Goal: Communication & Community: Participate in discussion

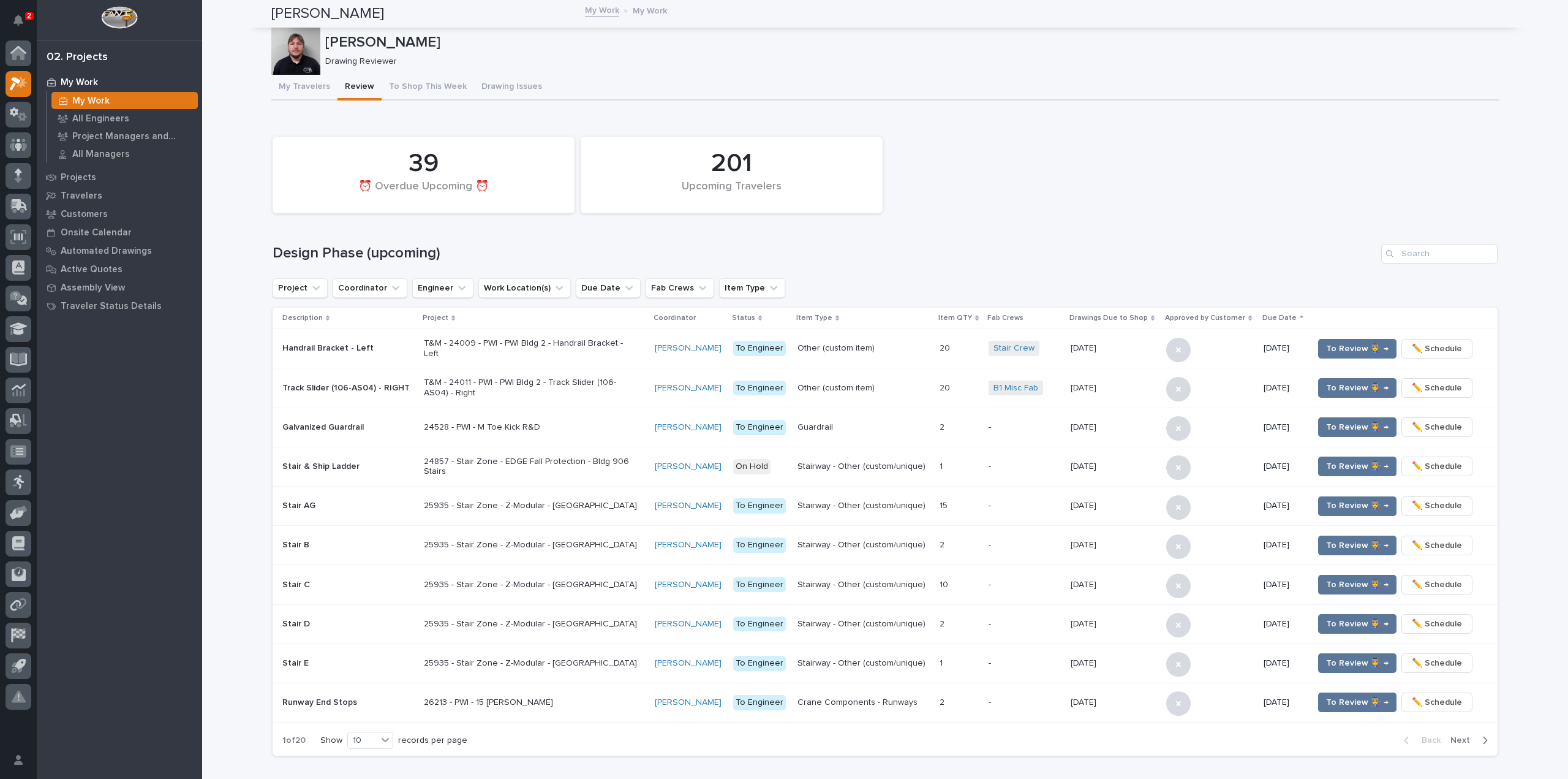
scroll to position [797, 0]
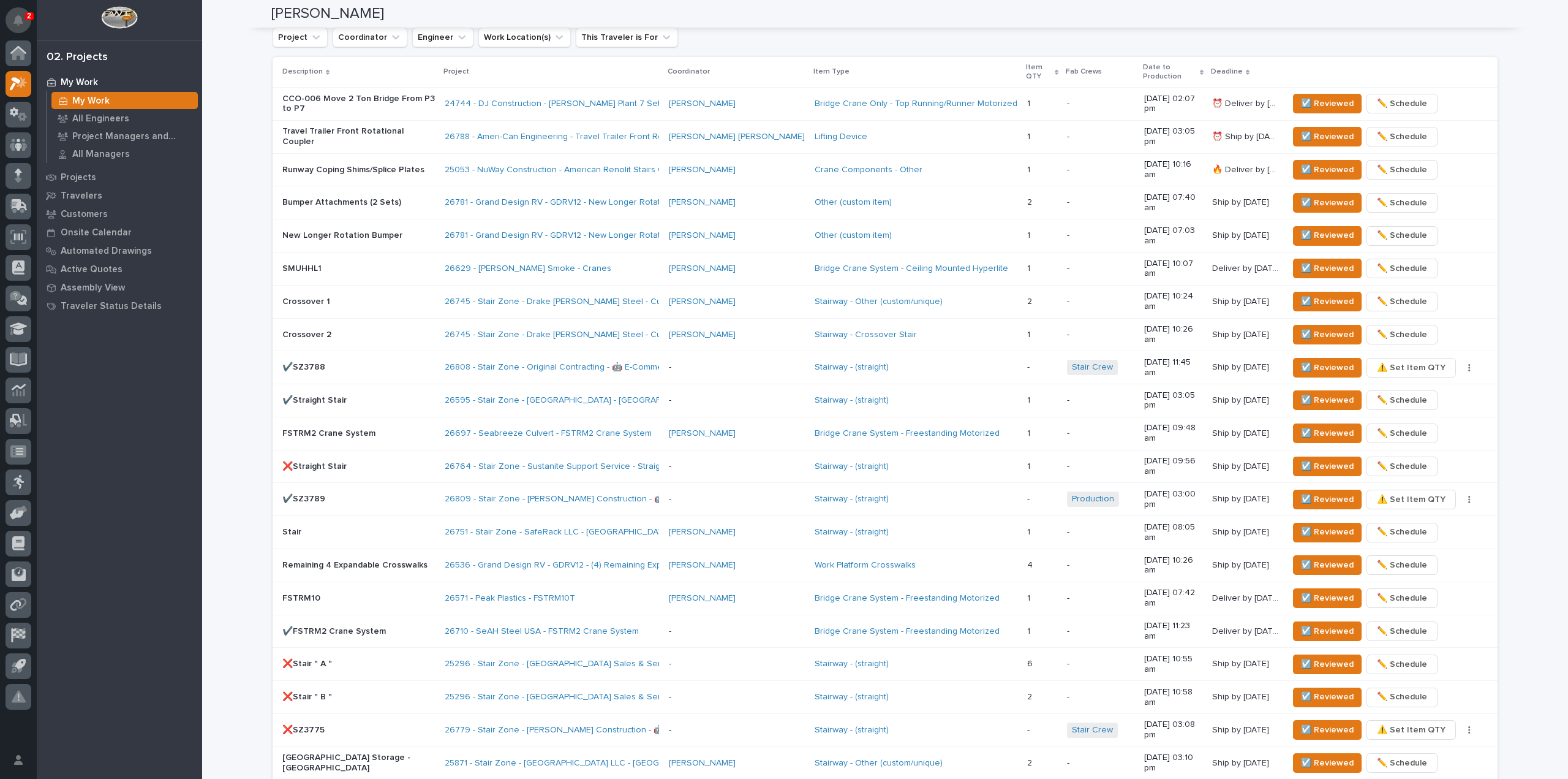
click at [18, 12] on button "Notifications" at bounding box center [18, 19] width 25 height 25
click at [24, 15] on button "Notifications" at bounding box center [18, 19] width 25 height 25
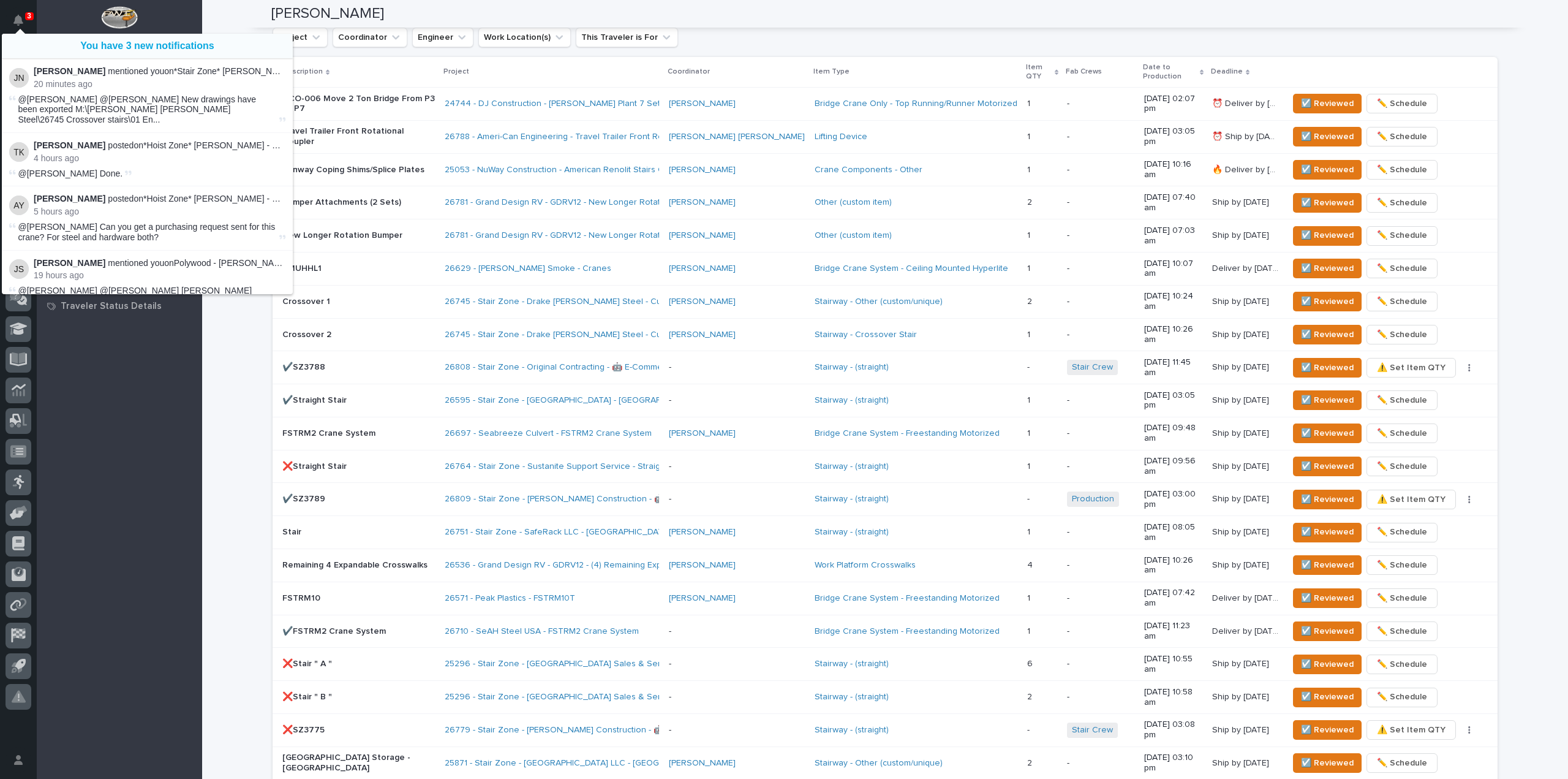
click at [24, 15] on button "Notifications" at bounding box center [18, 19] width 25 height 25
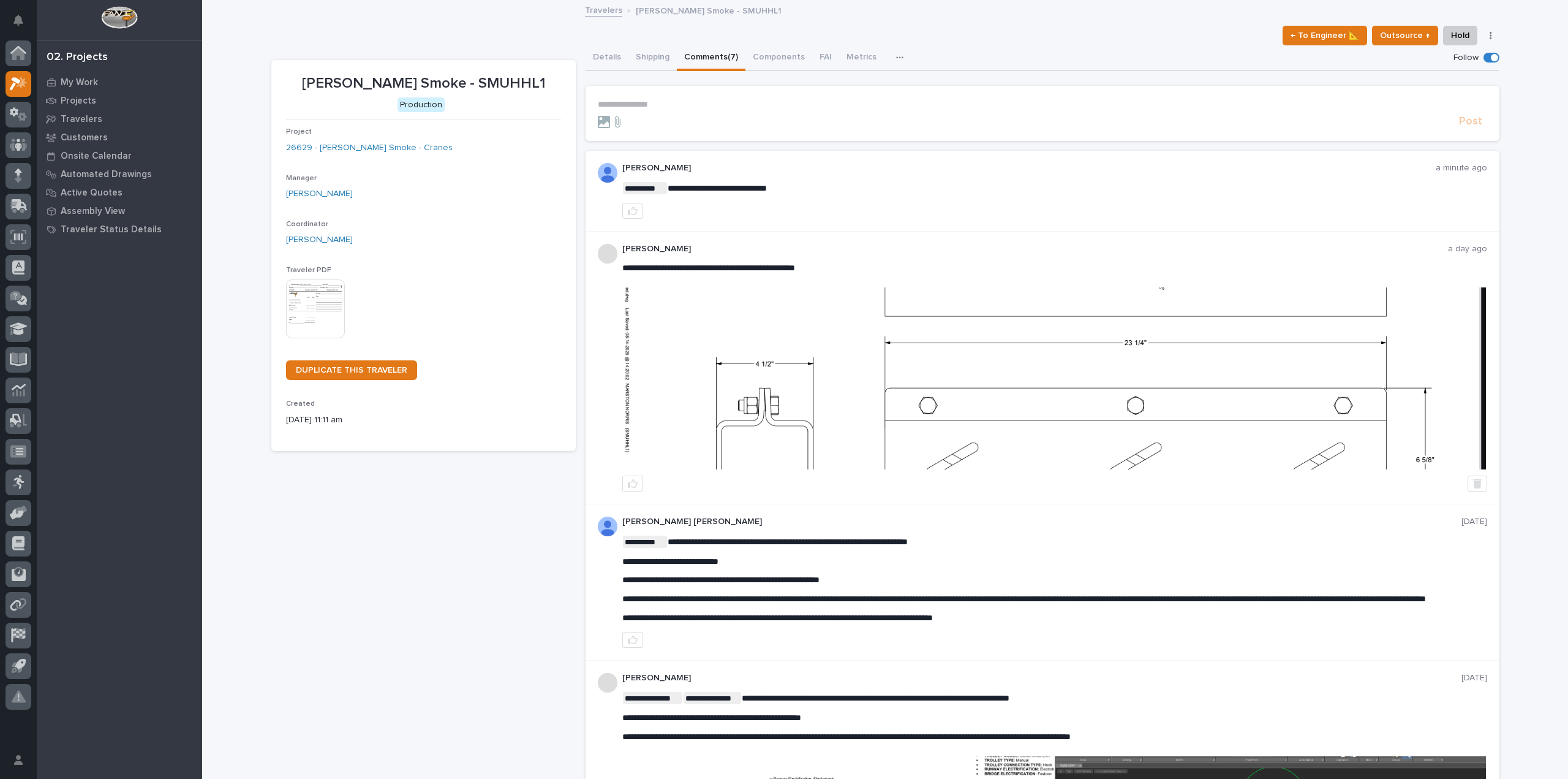
click at [608, 107] on p "**********" at bounding box center [1042, 104] width 889 height 11
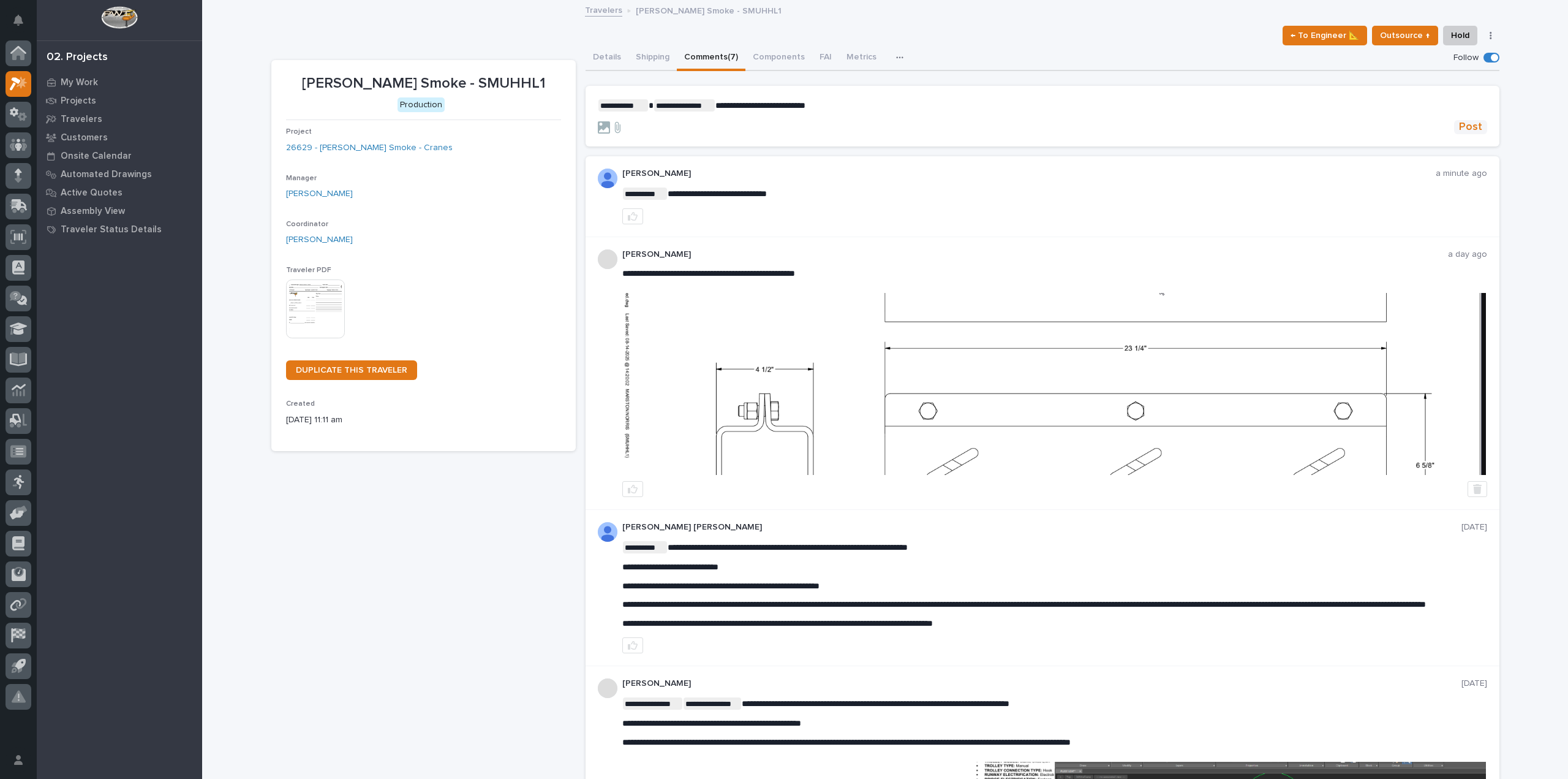
click at [1463, 125] on span "Post" at bounding box center [1471, 127] width 24 height 14
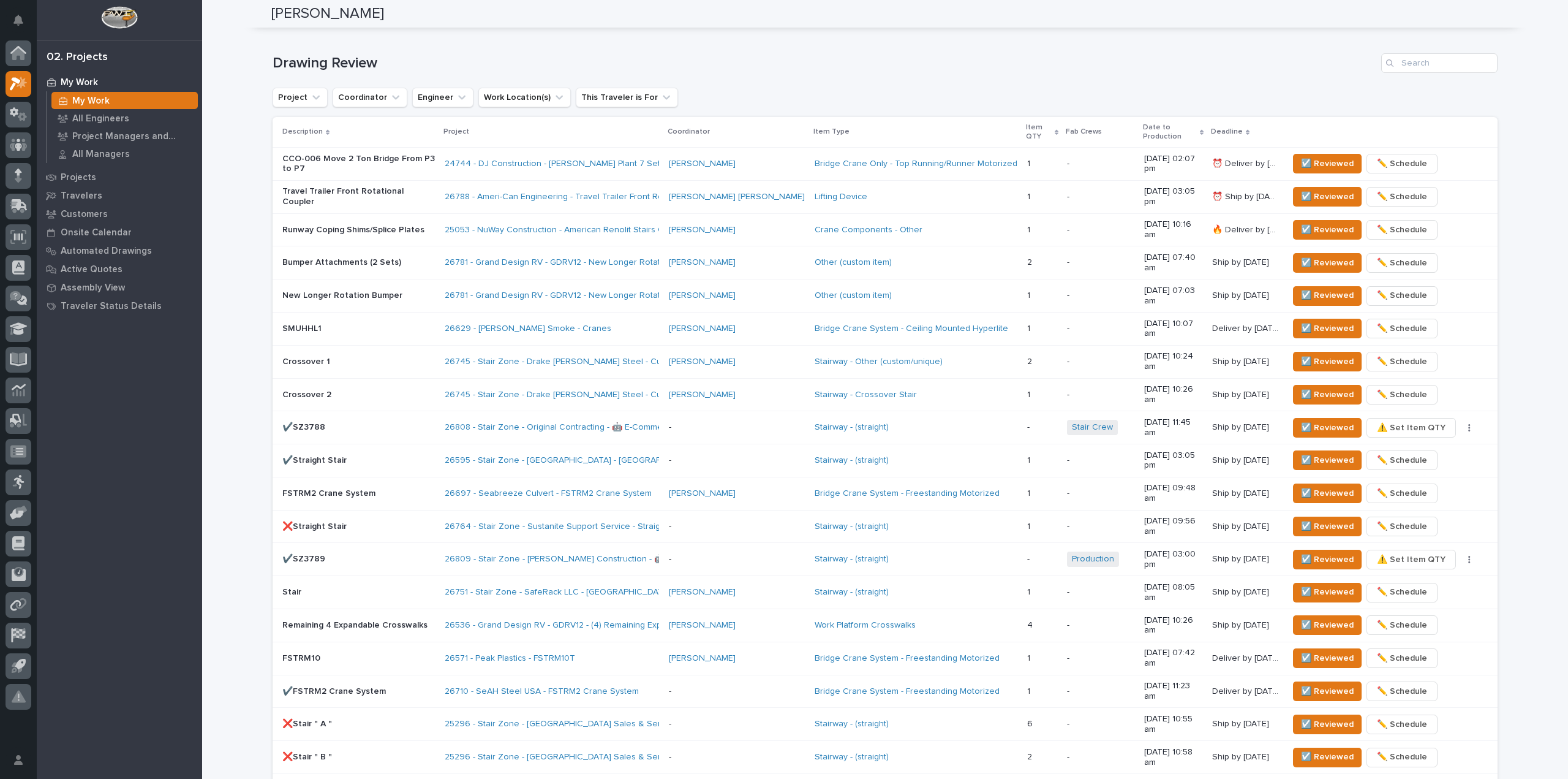
scroll to position [797, 0]
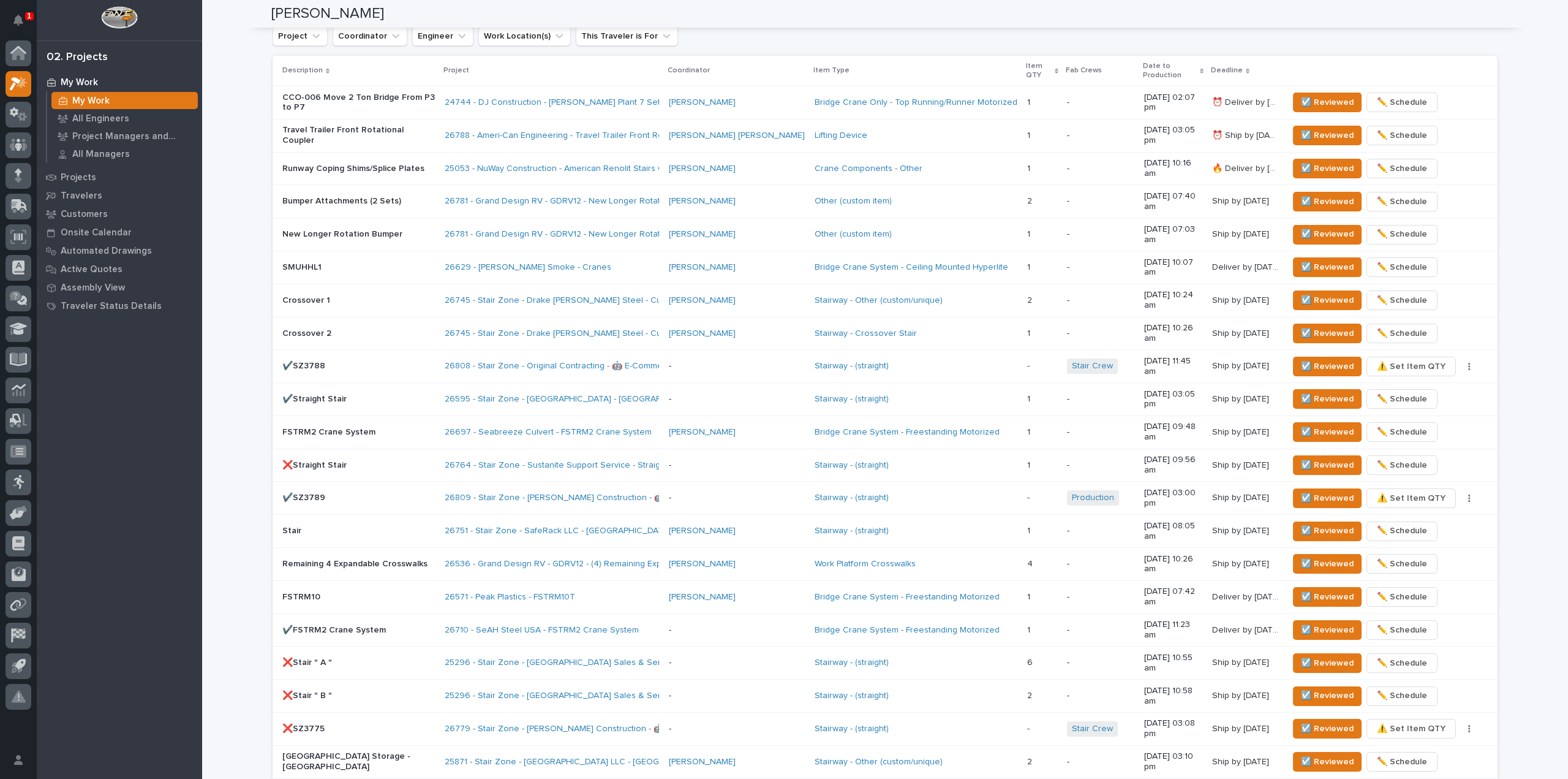
click at [2, 25] on div "1 My Settings Log Out" at bounding box center [18, 389] width 37 height 779
click at [16, 25] on icon "Notifications" at bounding box center [18, 20] width 10 height 11
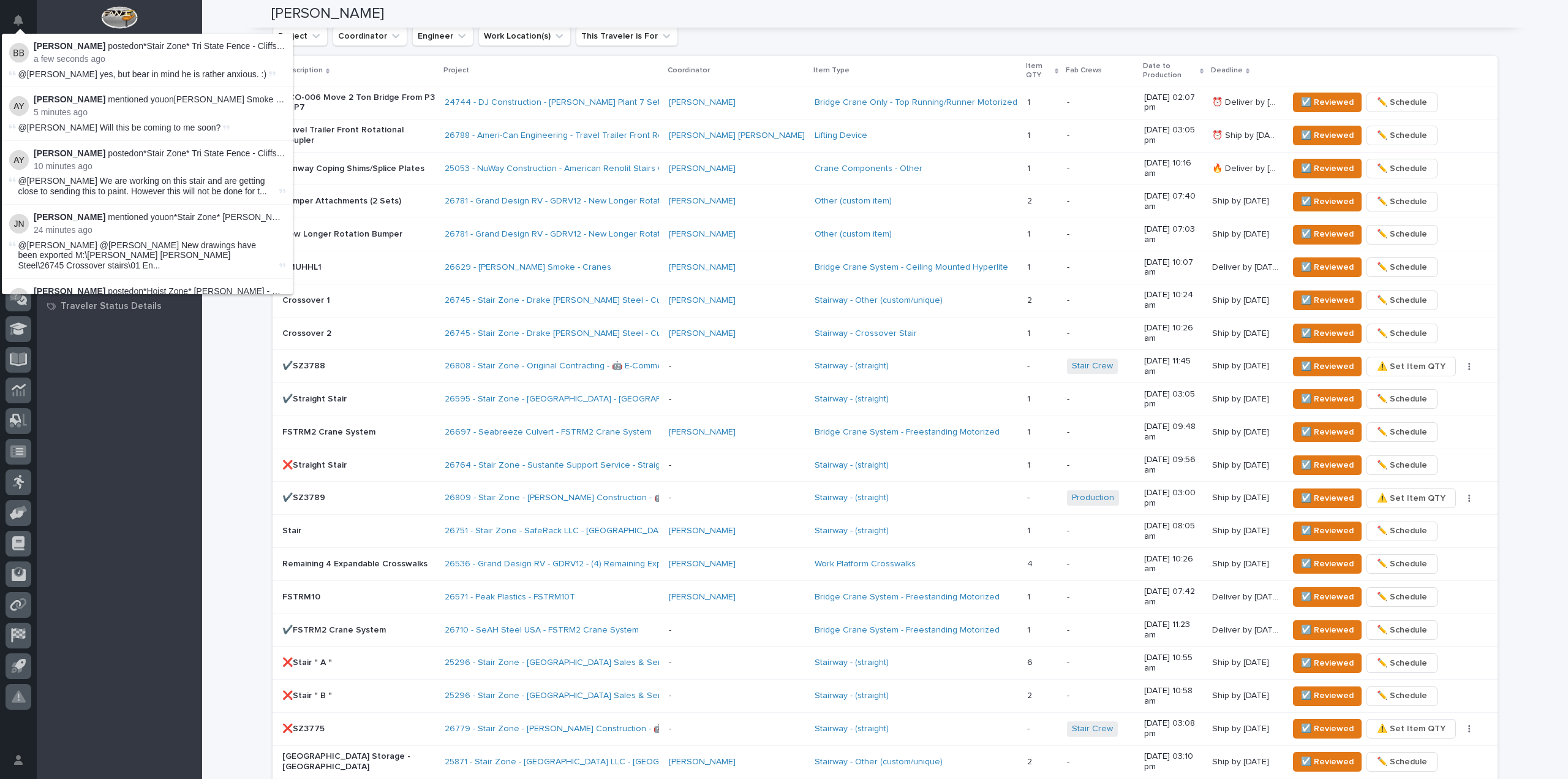
click at [239, 322] on div "**********" at bounding box center [885, 166] width 1366 height 1925
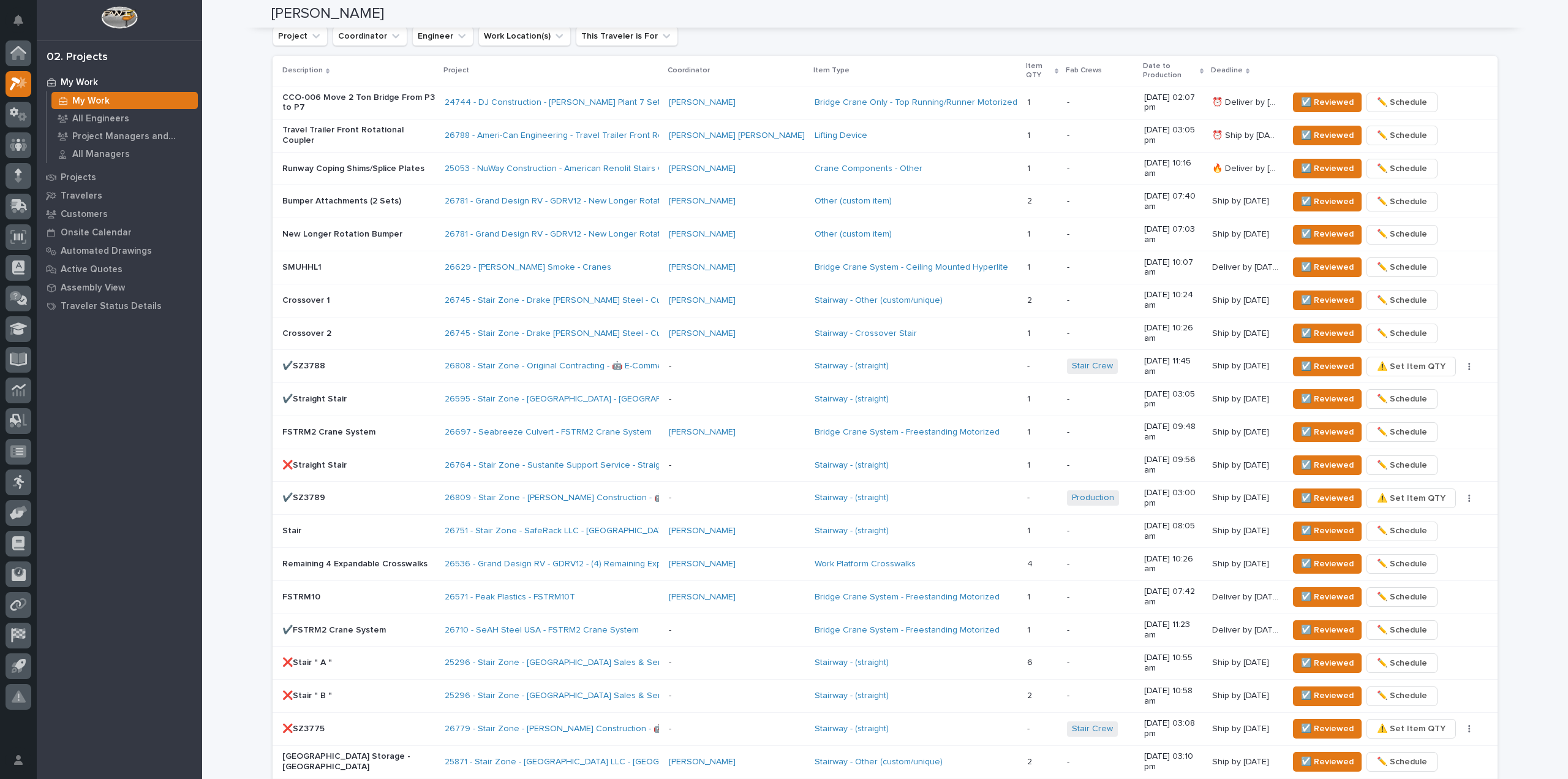
click at [230, 96] on div "**********" at bounding box center [885, 166] width 1366 height 1925
click at [1319, 195] on span "☑️ Reviewed" at bounding box center [1327, 202] width 53 height 15
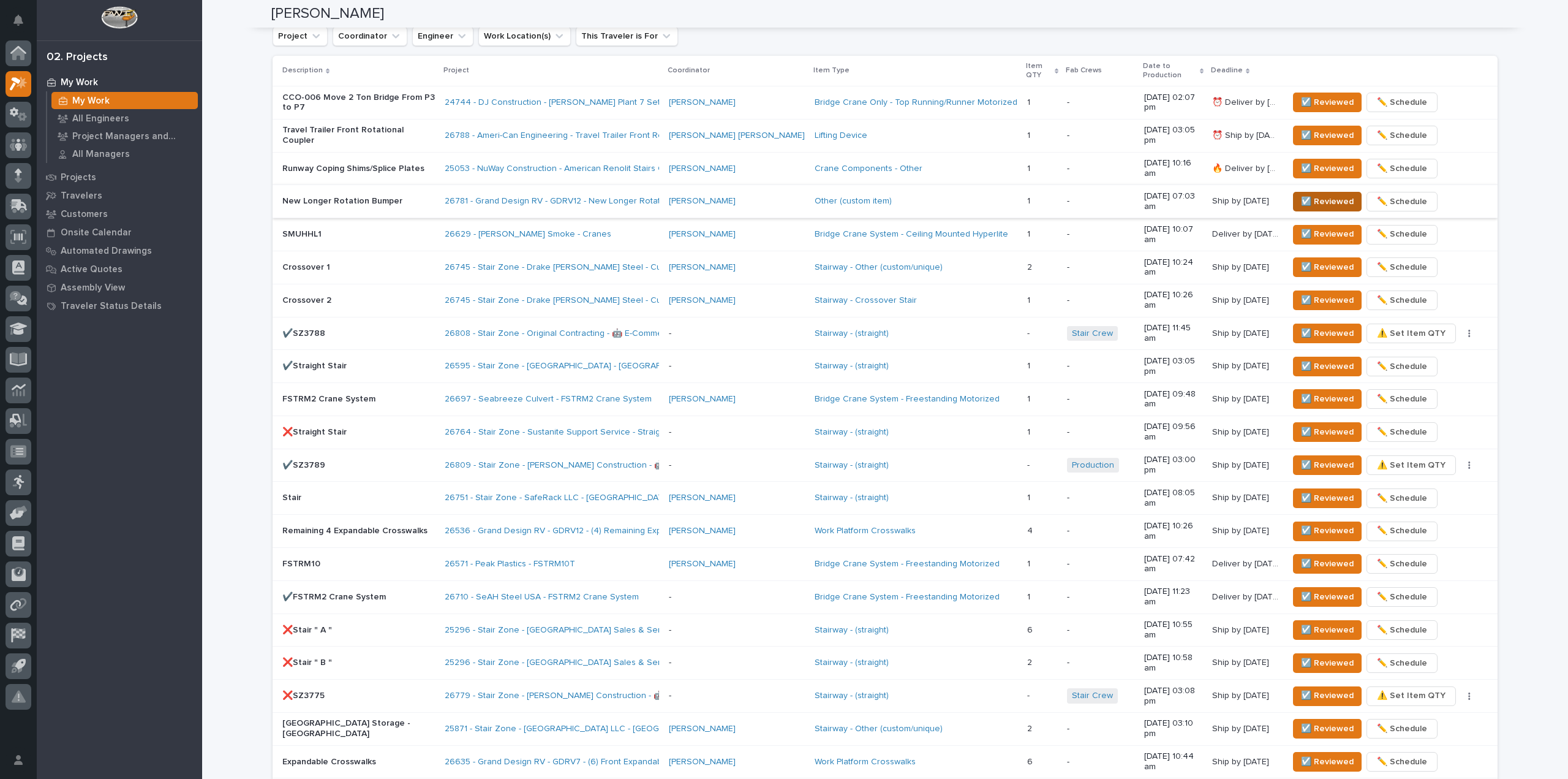
scroll to position [786, 0]
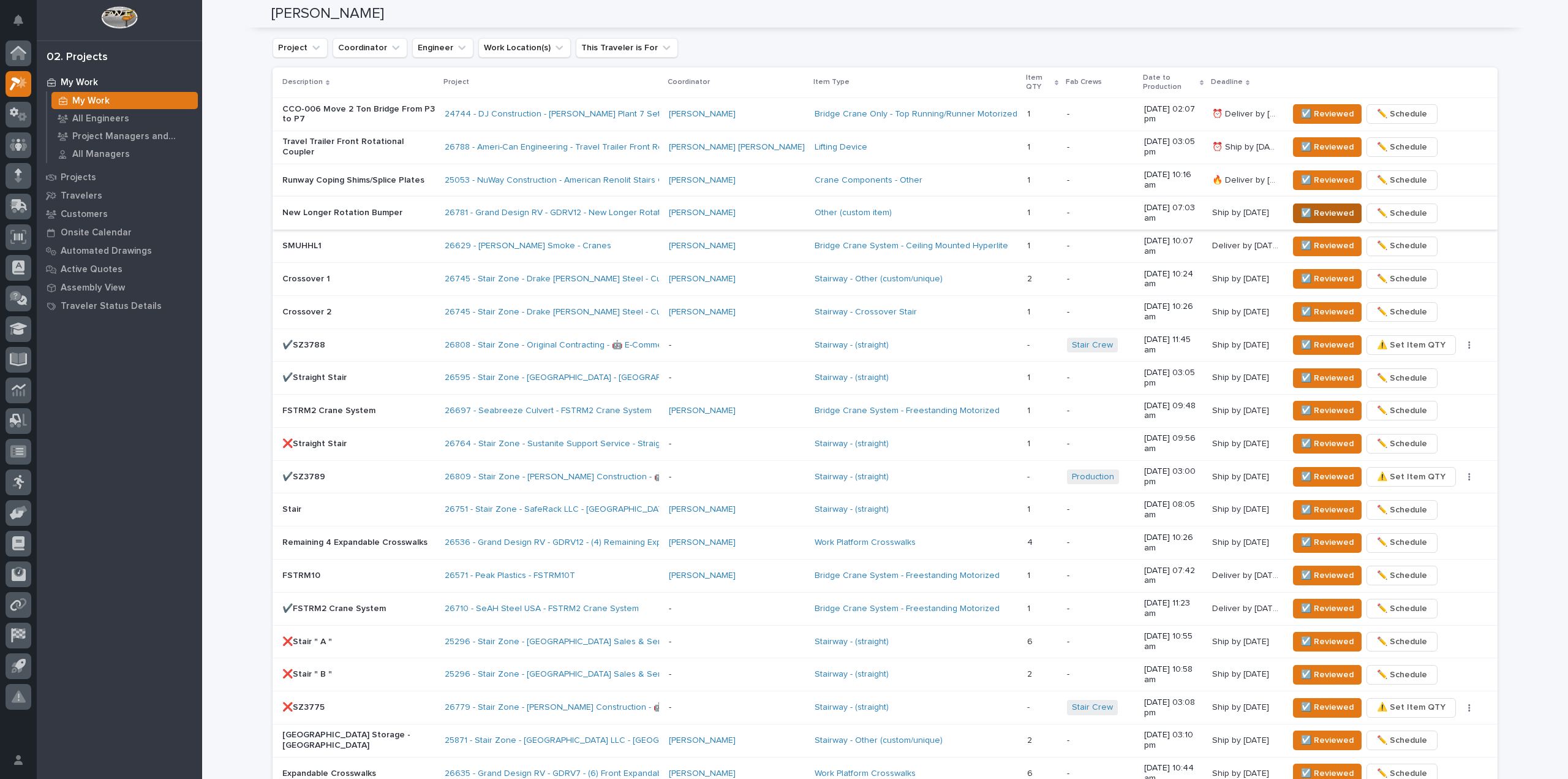
click at [1317, 206] on span "☑️ Reviewed" at bounding box center [1327, 213] width 53 height 15
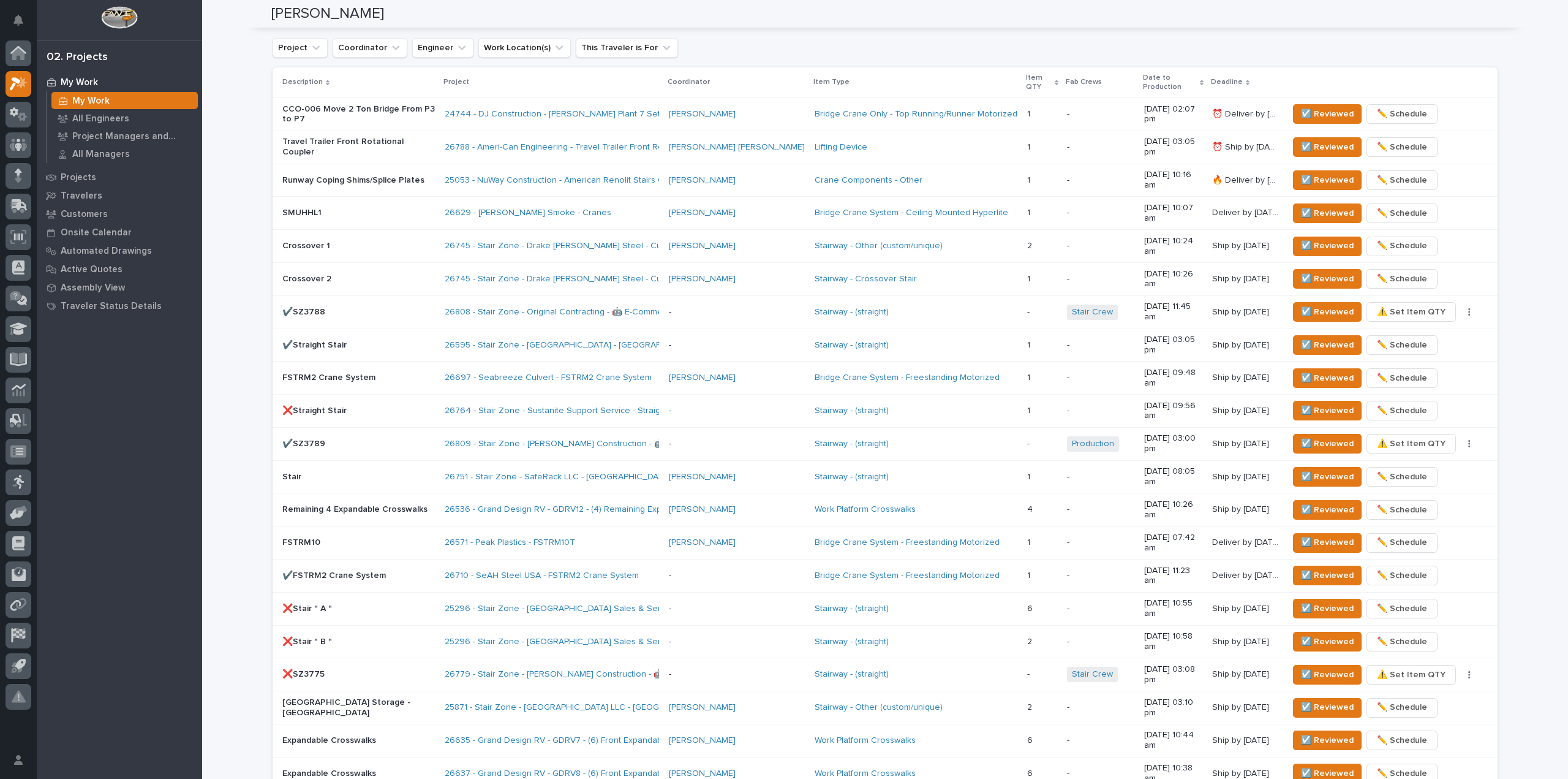
scroll to position [775, 0]
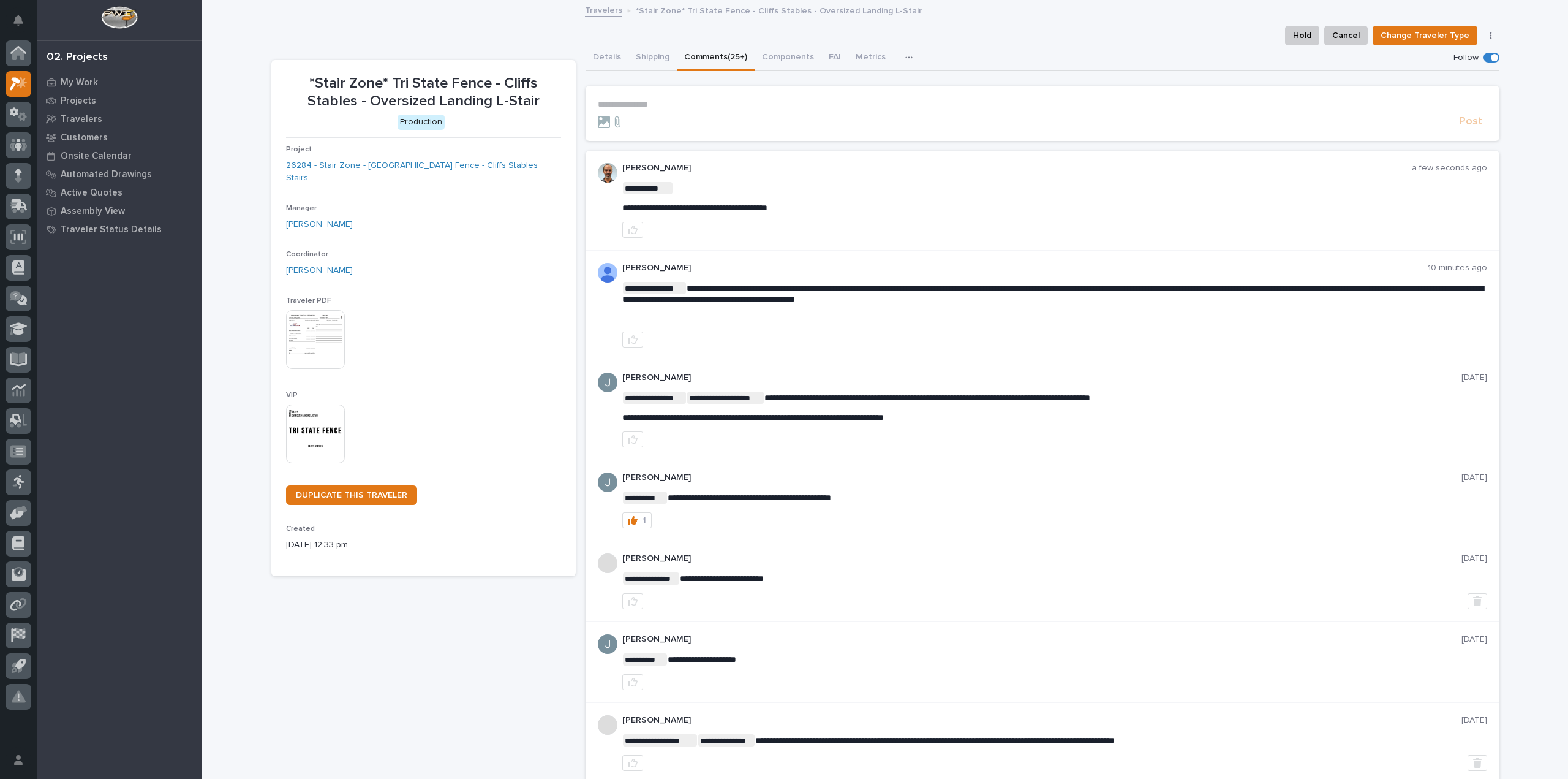
click at [1491, 57] on span at bounding box center [1494, 58] width 7 height 7
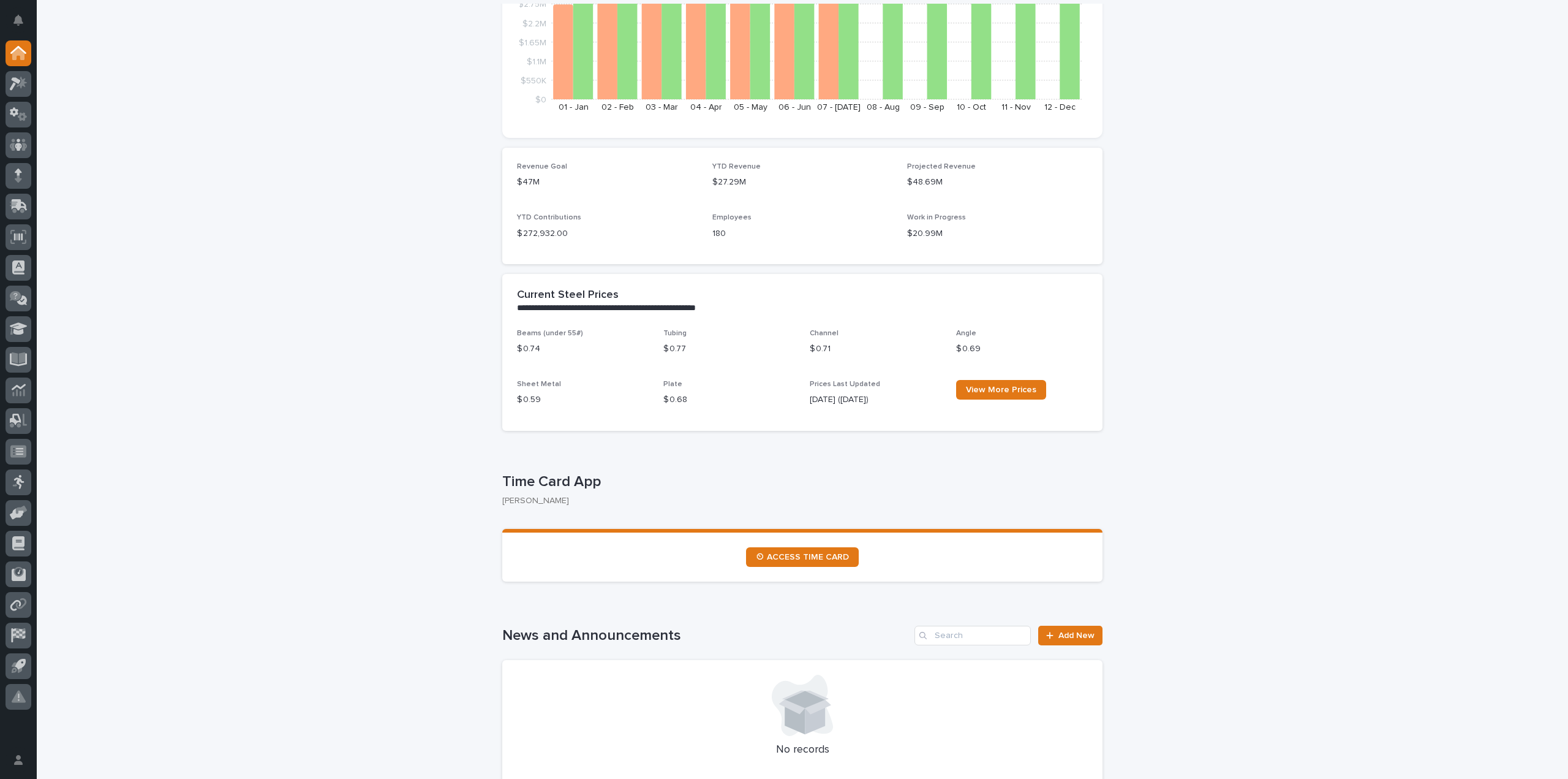
scroll to position [245, 0]
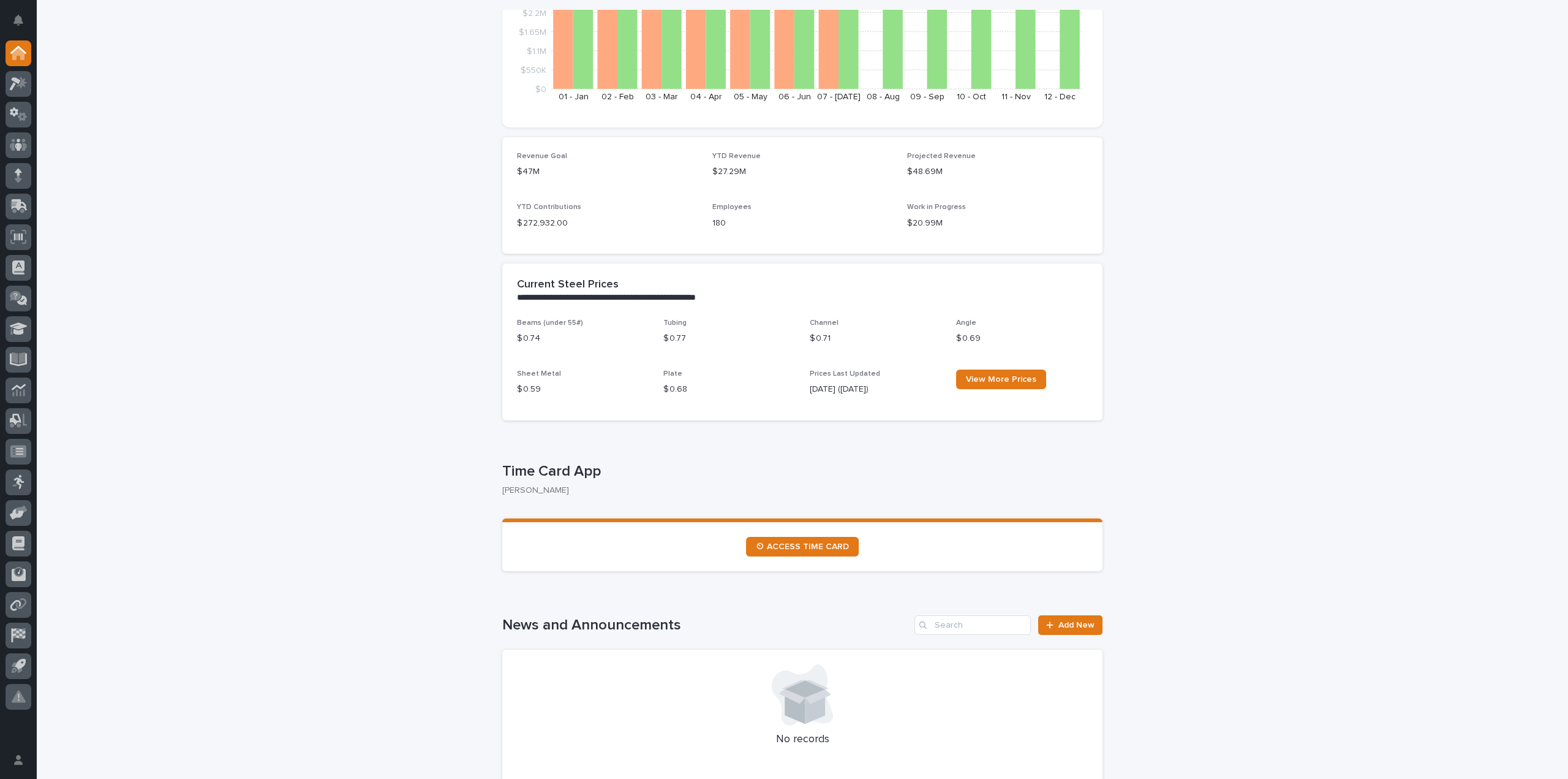
click at [788, 535] on section "⏲ ACCESS TIME CARD" at bounding box center [802, 545] width 600 height 53
click at [788, 542] on link "⏲ ACCESS TIME CARD" at bounding box center [802, 547] width 113 height 19
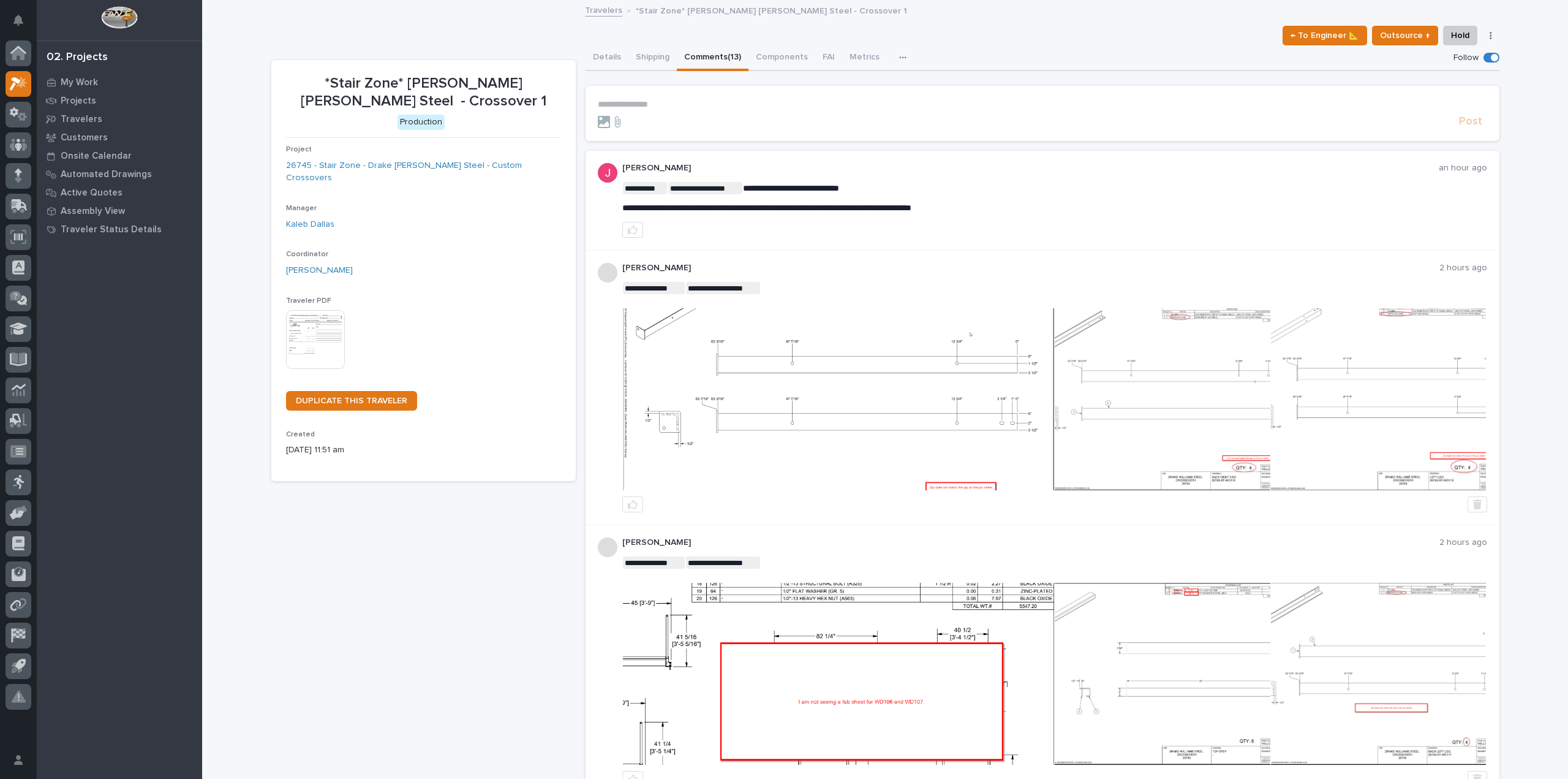
click at [816, 427] on img at bounding box center [838, 400] width 431 height 182
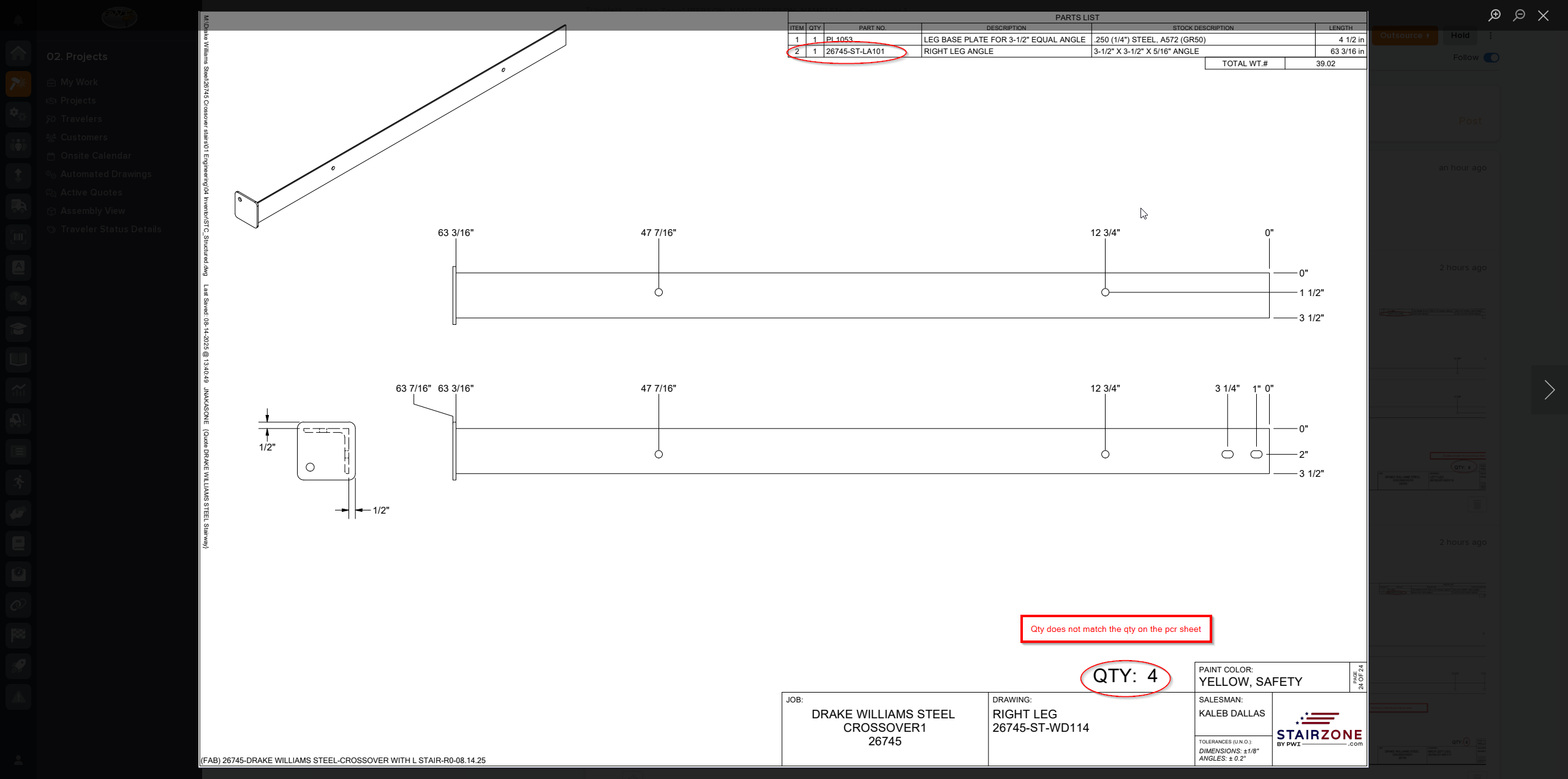
click at [130, 457] on div "Lightbox" at bounding box center [784, 389] width 1568 height 779
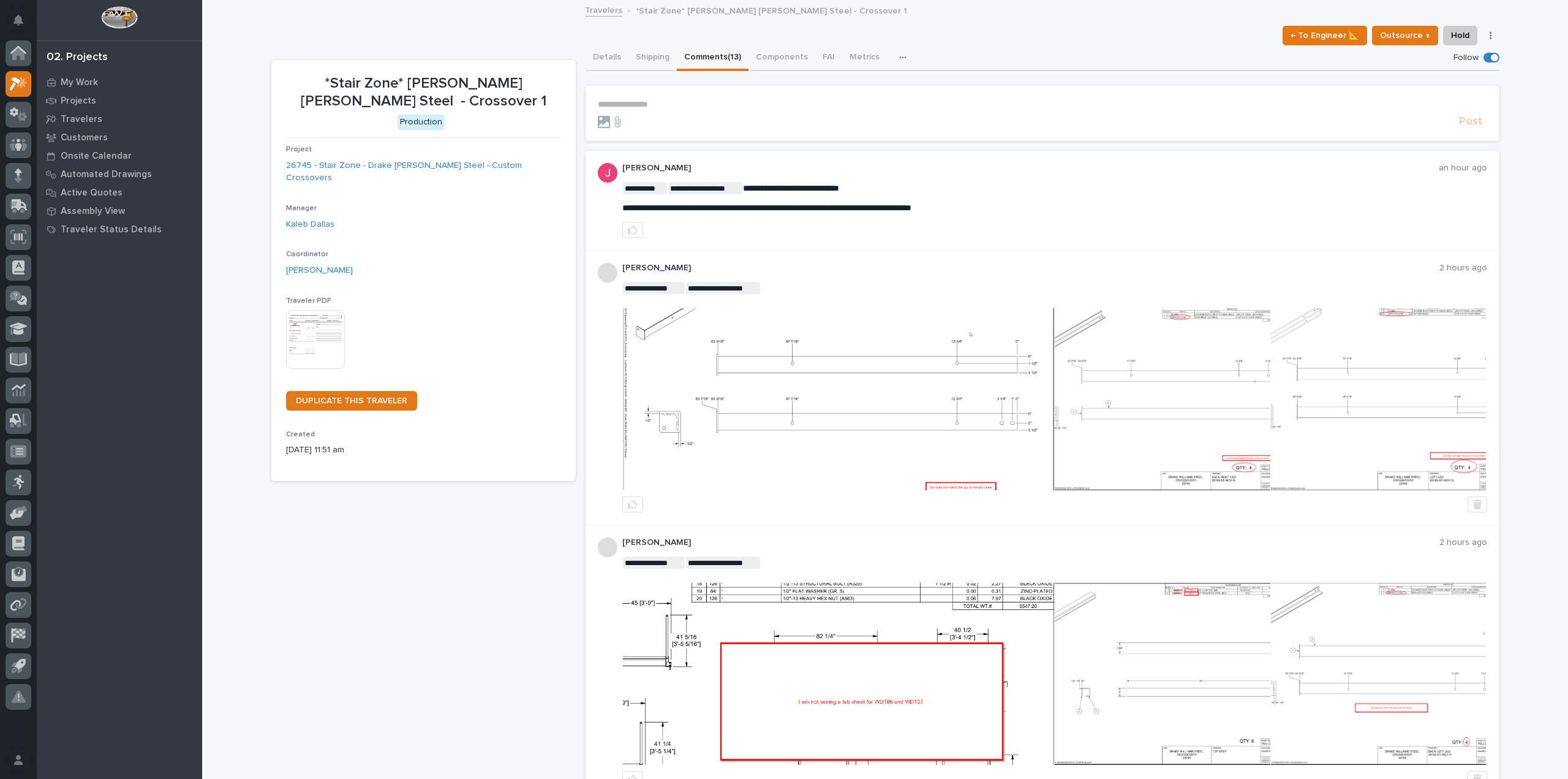
scroll to position [86, 0]
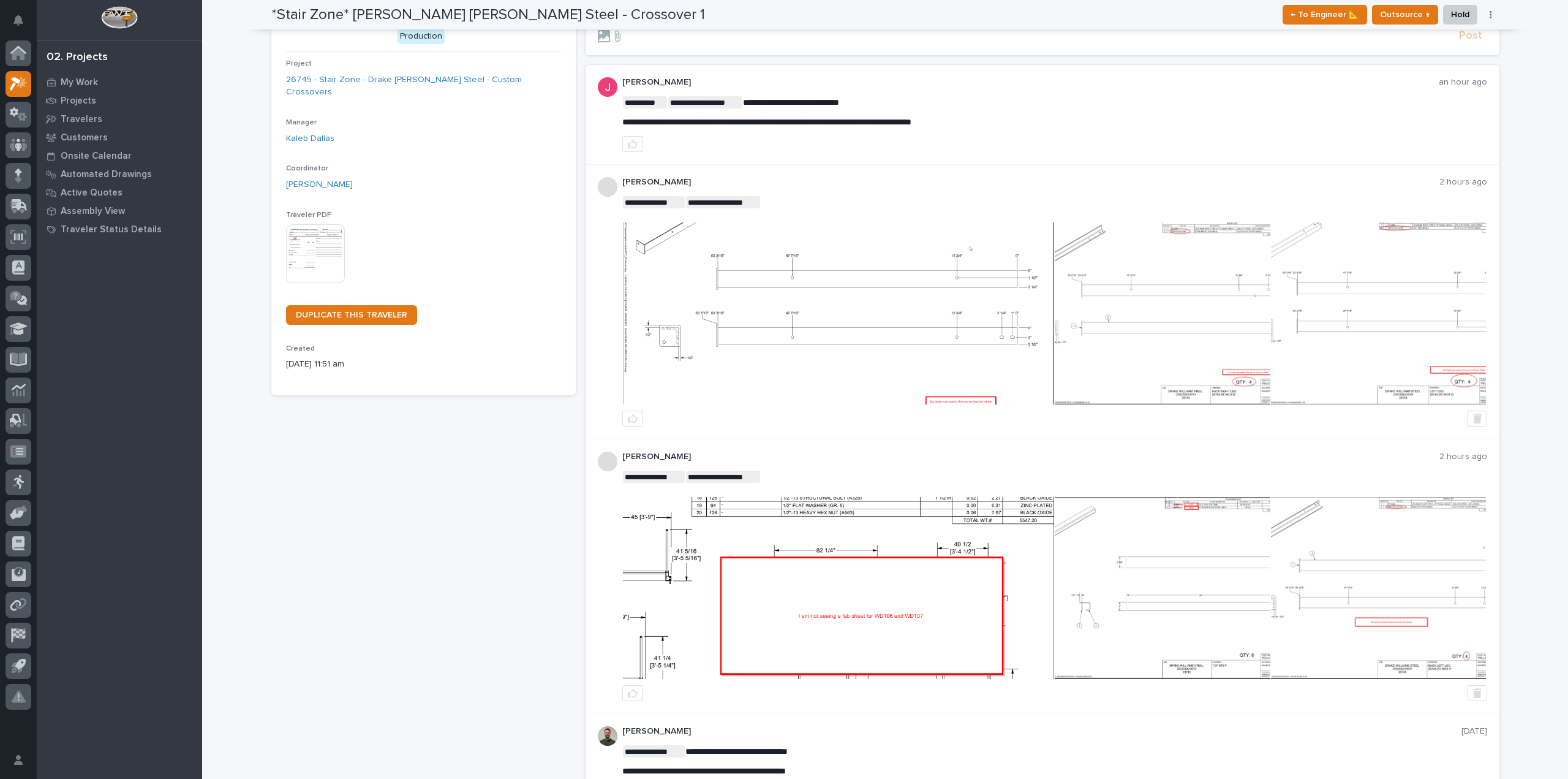
click at [795, 590] on img at bounding box center [838, 588] width 431 height 182
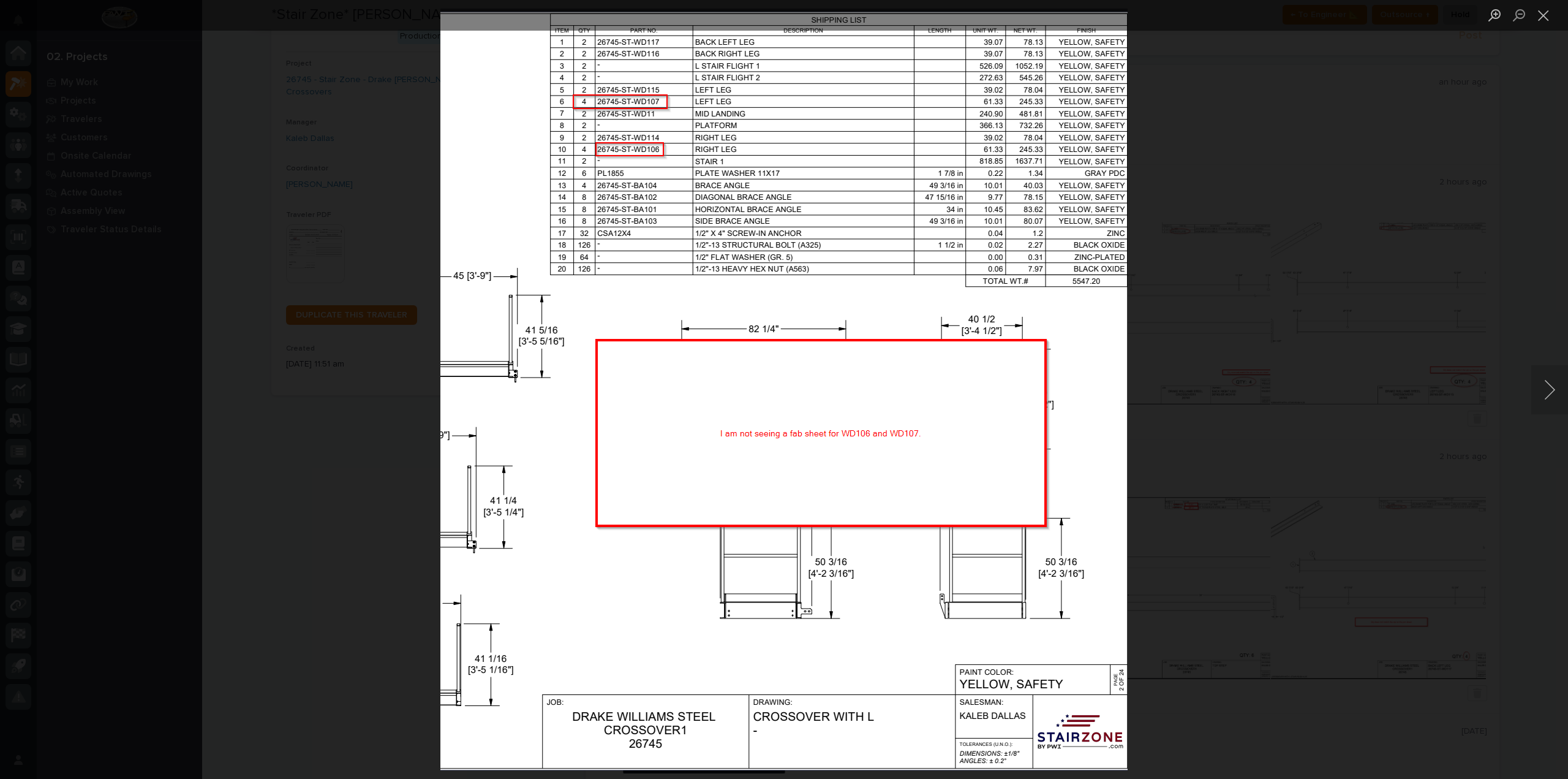
click at [321, 562] on div "Lightbox" at bounding box center [784, 389] width 1568 height 779
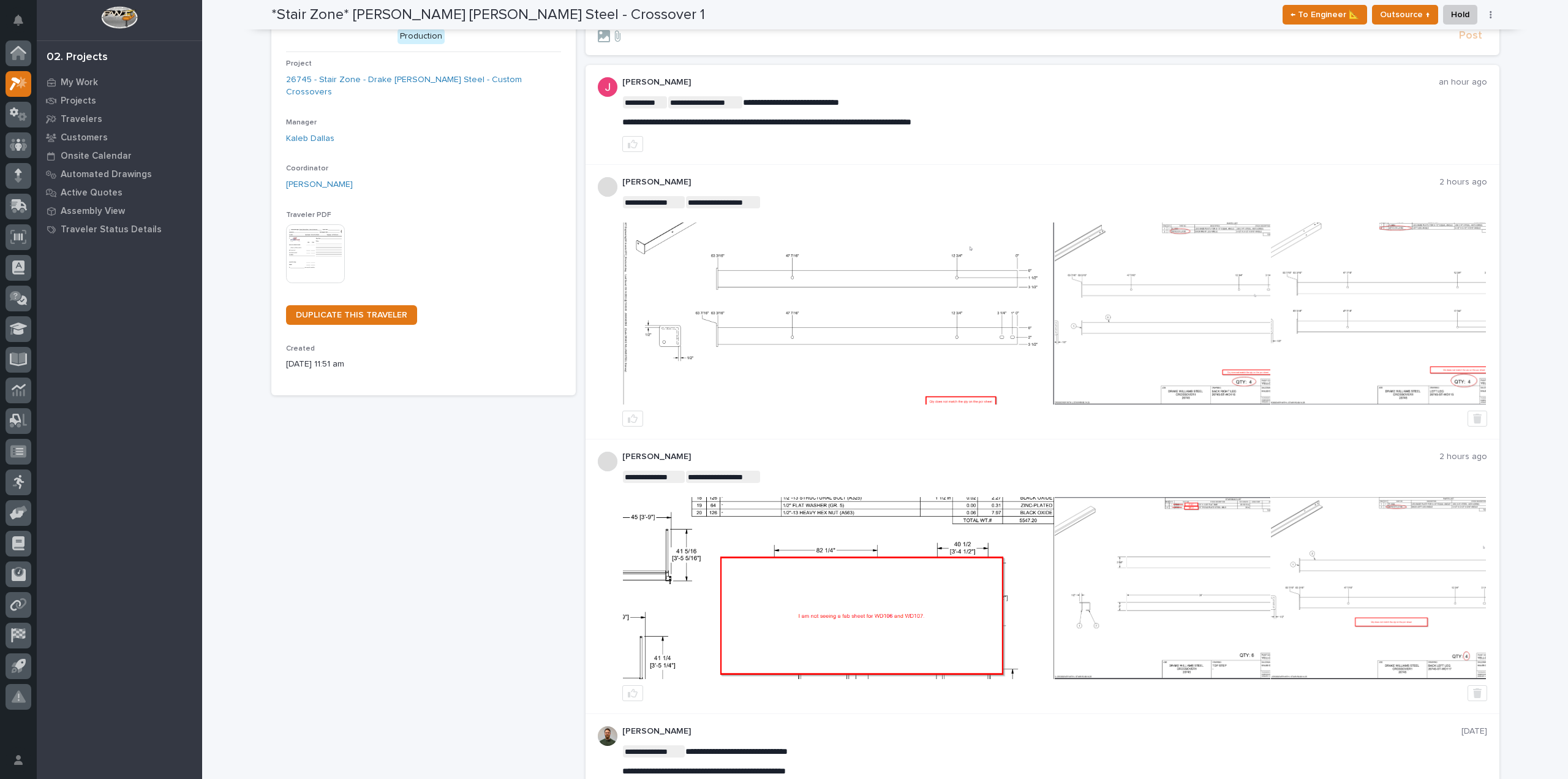
click at [1131, 561] on img at bounding box center [1162, 588] width 215 height 182
